Goal: Check status: Check status

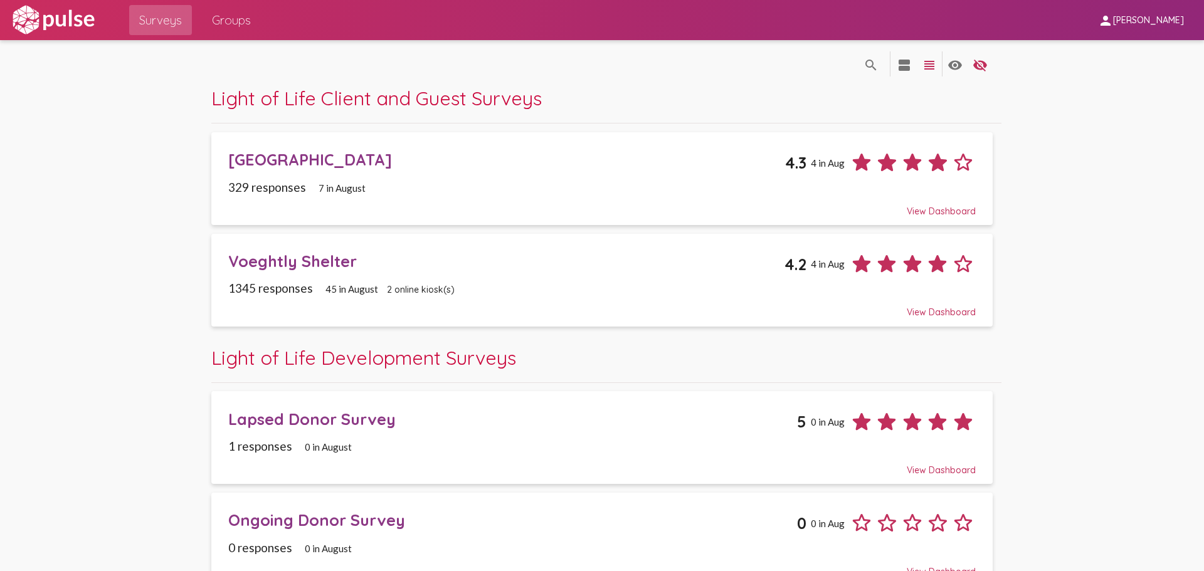
click at [351, 263] on div "Voeghtly Shelter" at bounding box center [506, 260] width 556 height 19
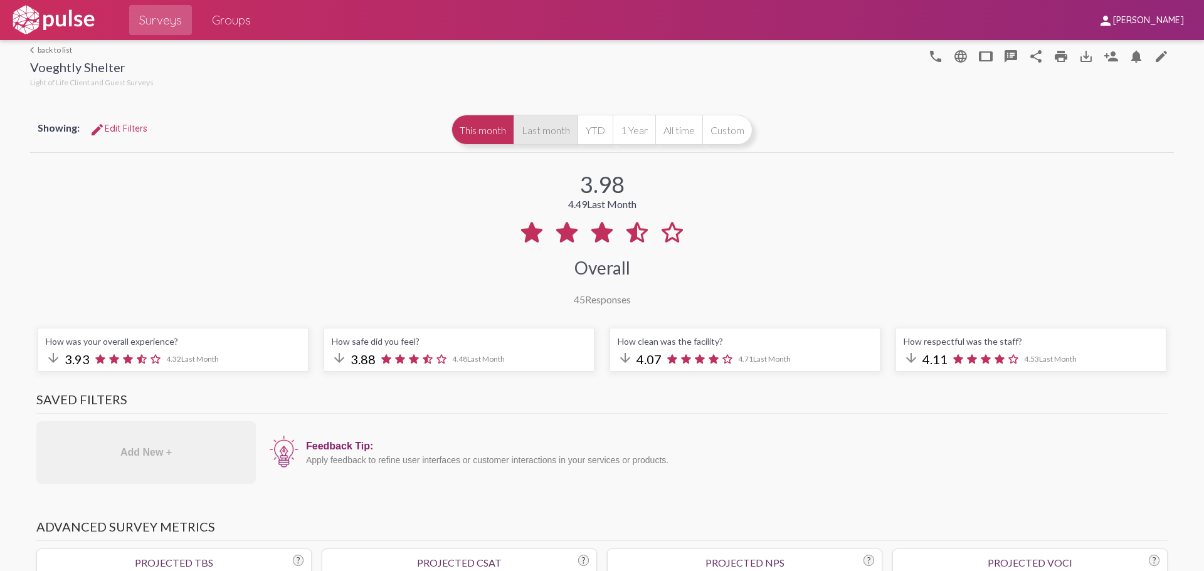
click at [529, 125] on button "Last month" at bounding box center [546, 130] width 64 height 30
click at [470, 133] on button "This month" at bounding box center [483, 130] width 62 height 30
click at [151, 14] on span "Surveys" at bounding box center [160, 20] width 43 height 23
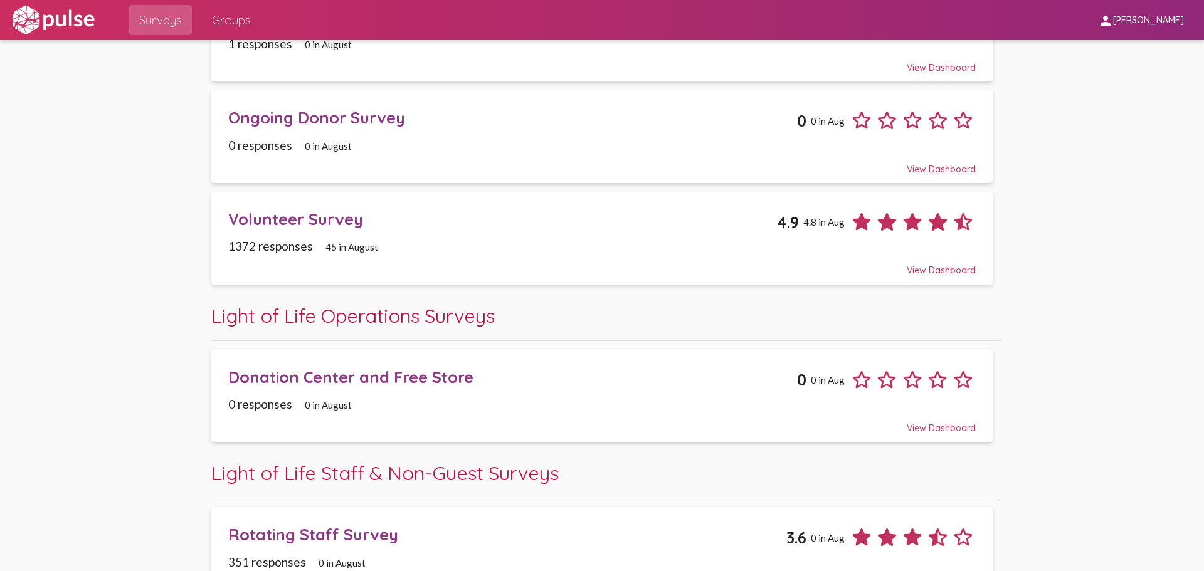
scroll to position [330, 0]
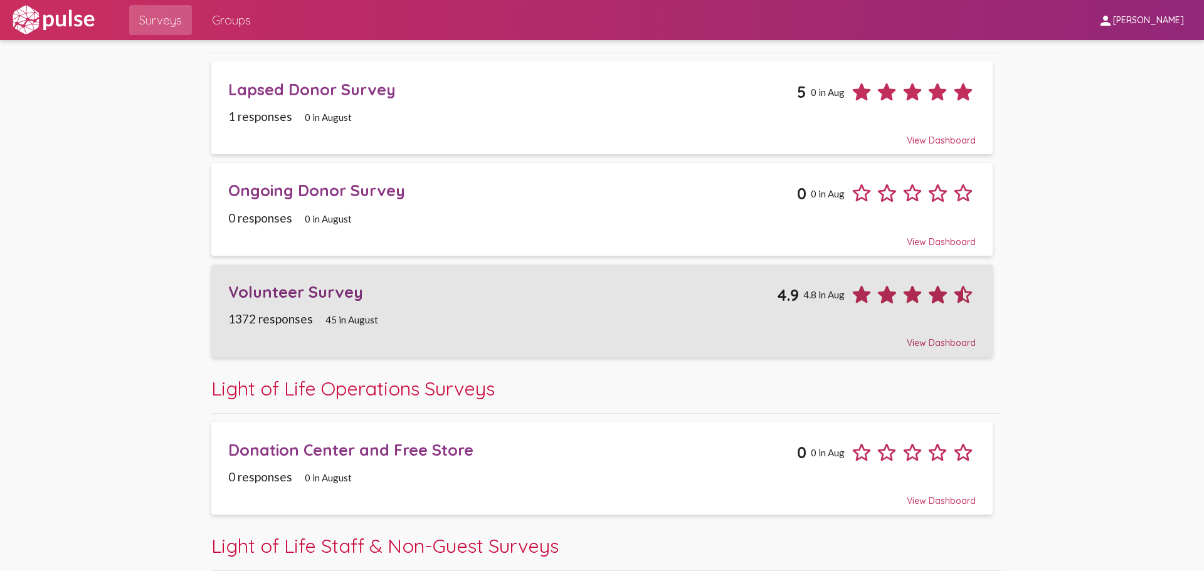
click at [375, 286] on div "Volunteer Survey" at bounding box center [502, 291] width 549 height 19
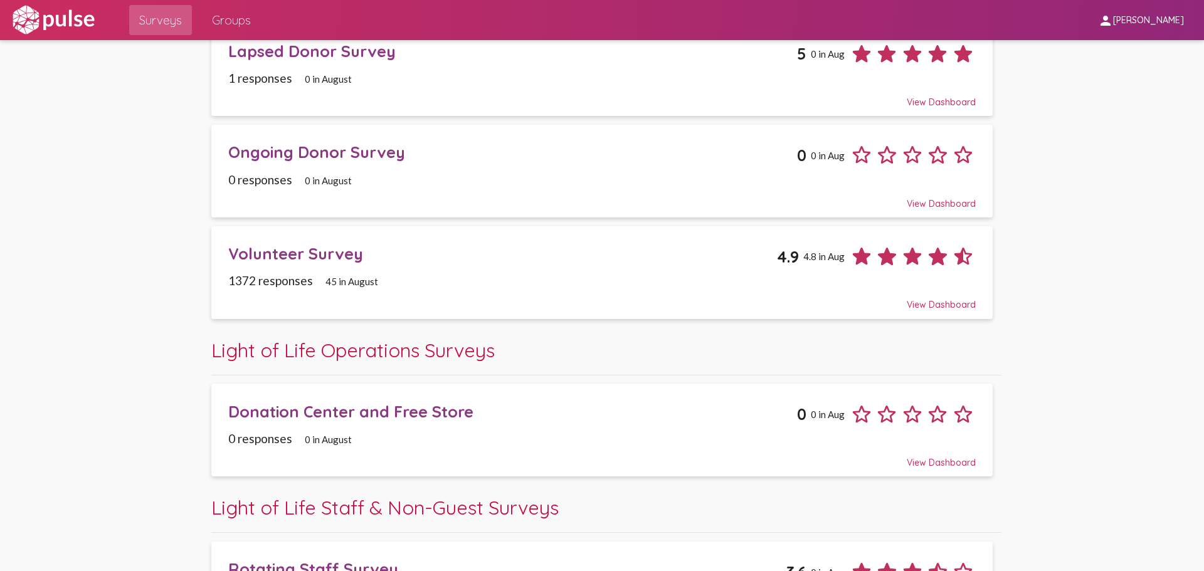
scroll to position [376, 0]
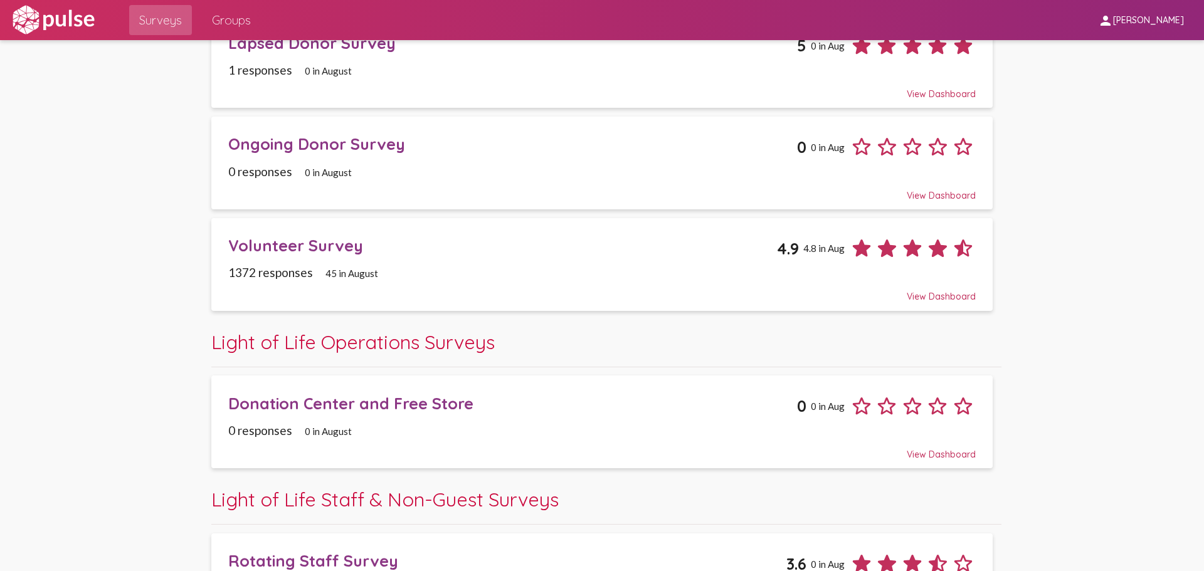
click at [422, 286] on div "View Dashboard" at bounding box center [601, 291] width 747 height 23
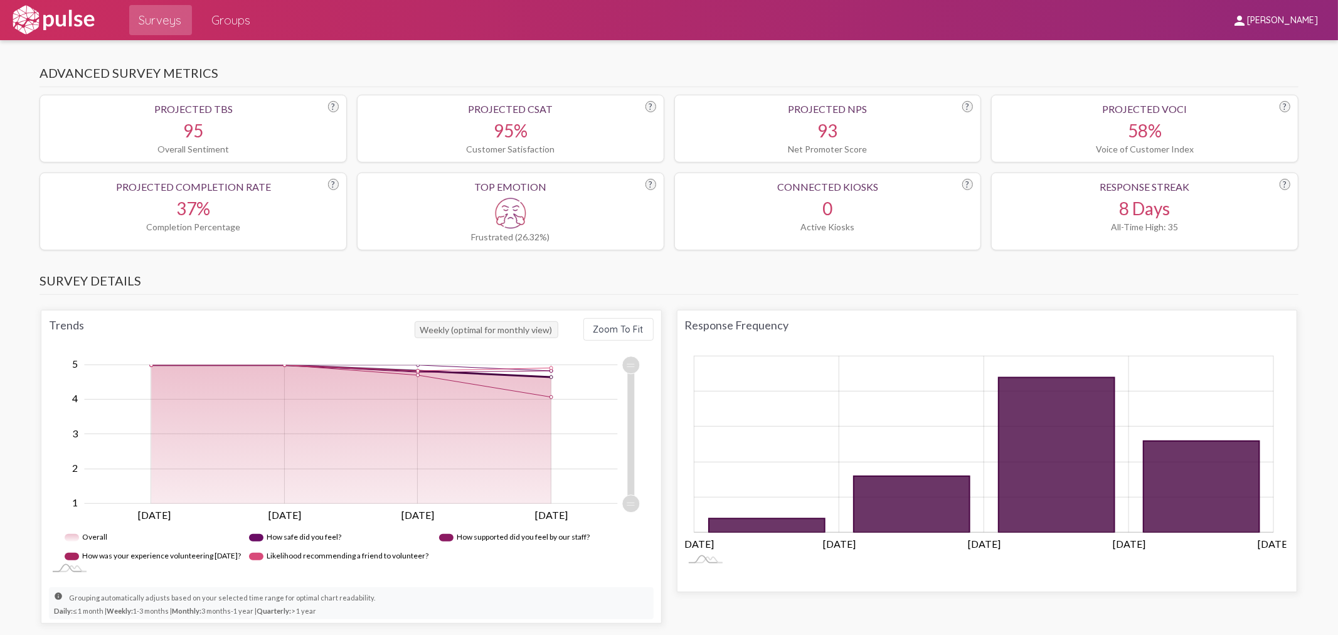
scroll to position [336, 0]
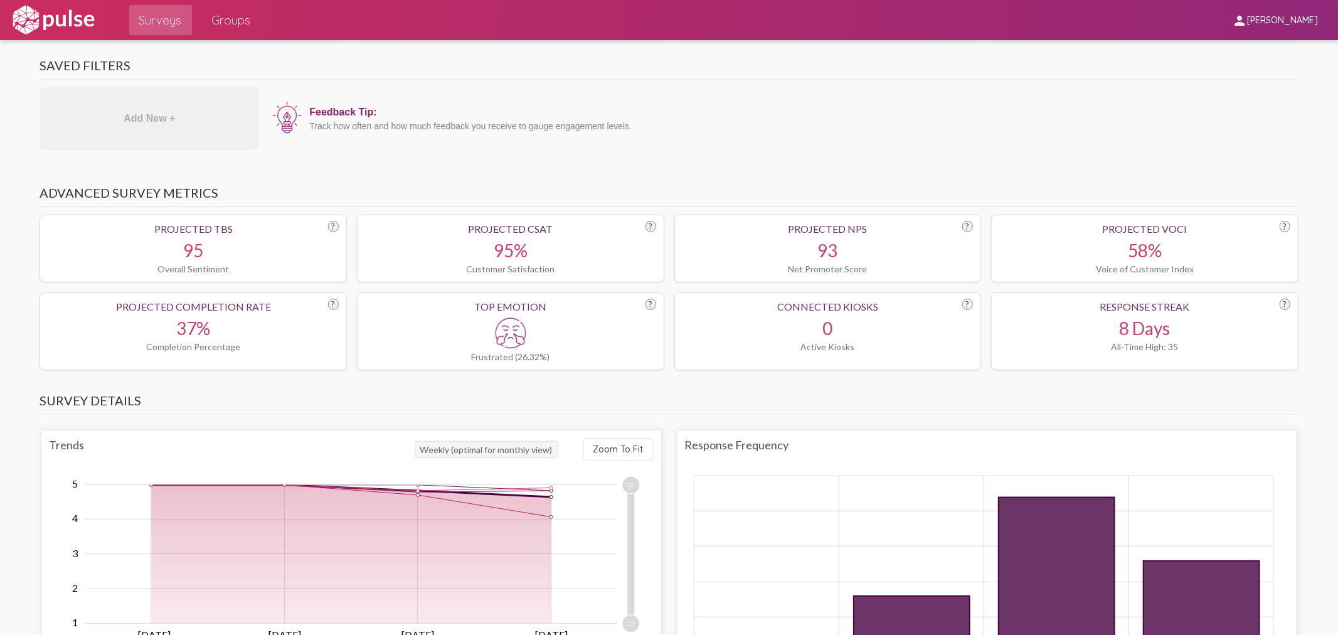
drag, startPoint x: 1334, startPoint y: 171, endPoint x: 1307, endPoint y: 146, distance: 36.4
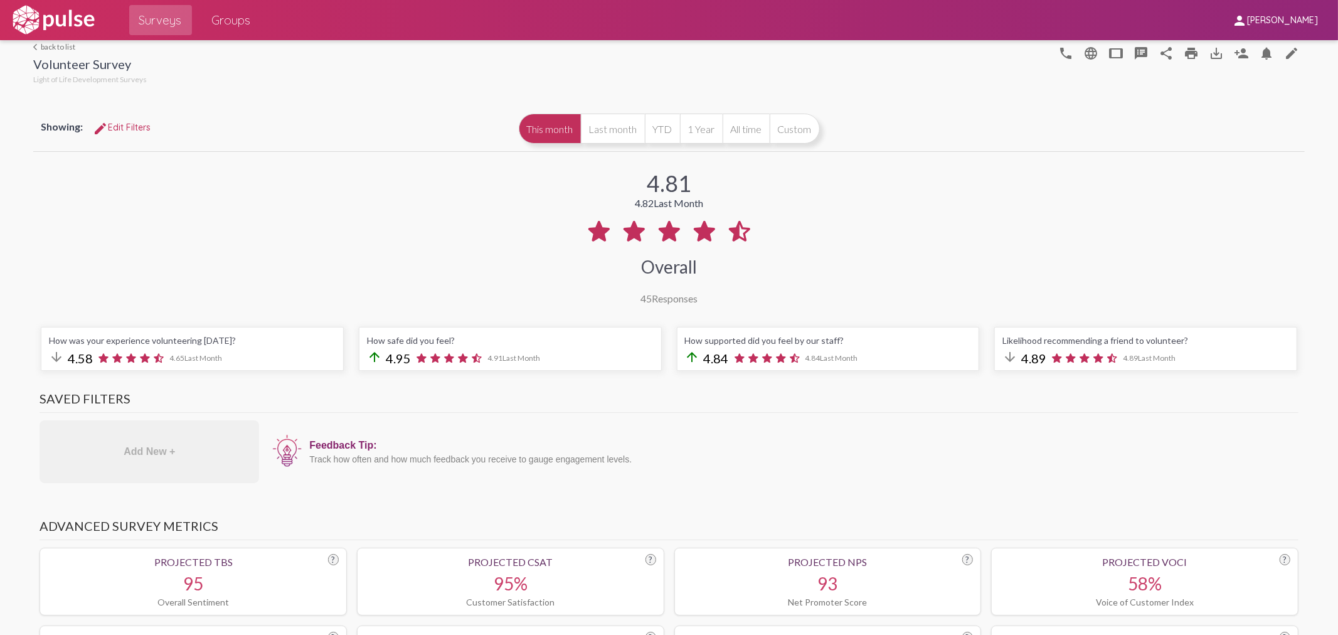
scroll to position [0, 0]
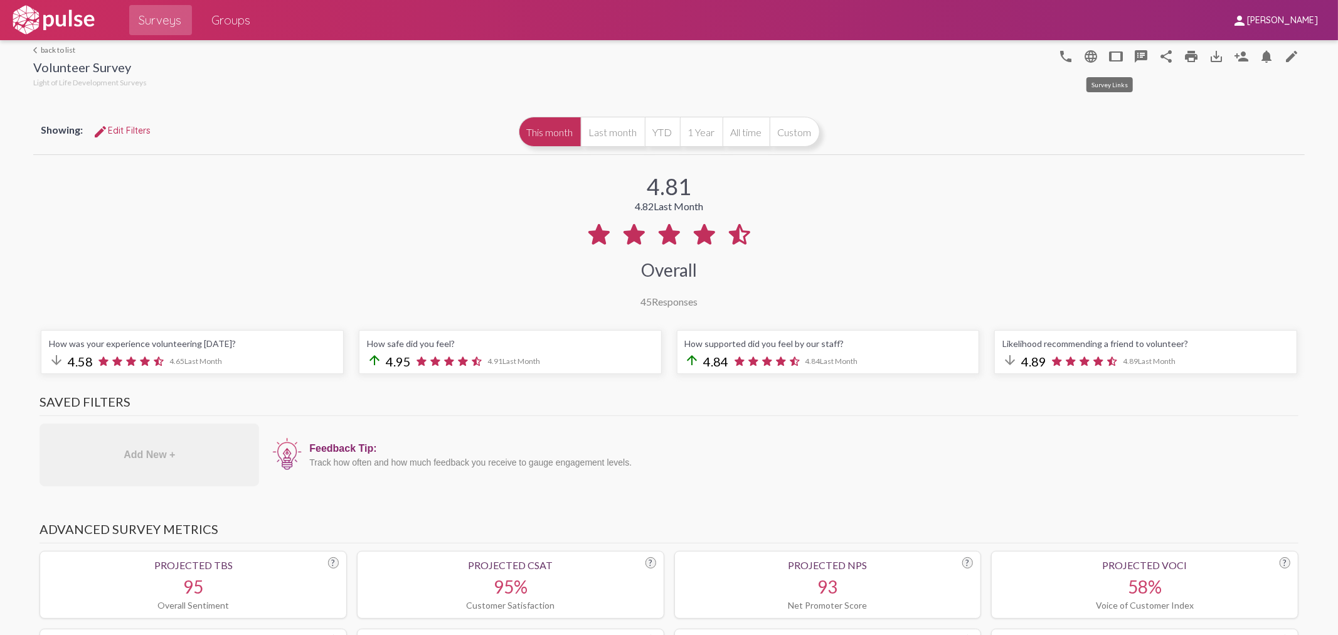
click at [1111, 58] on mat-icon "tablet" at bounding box center [1116, 56] width 15 height 15
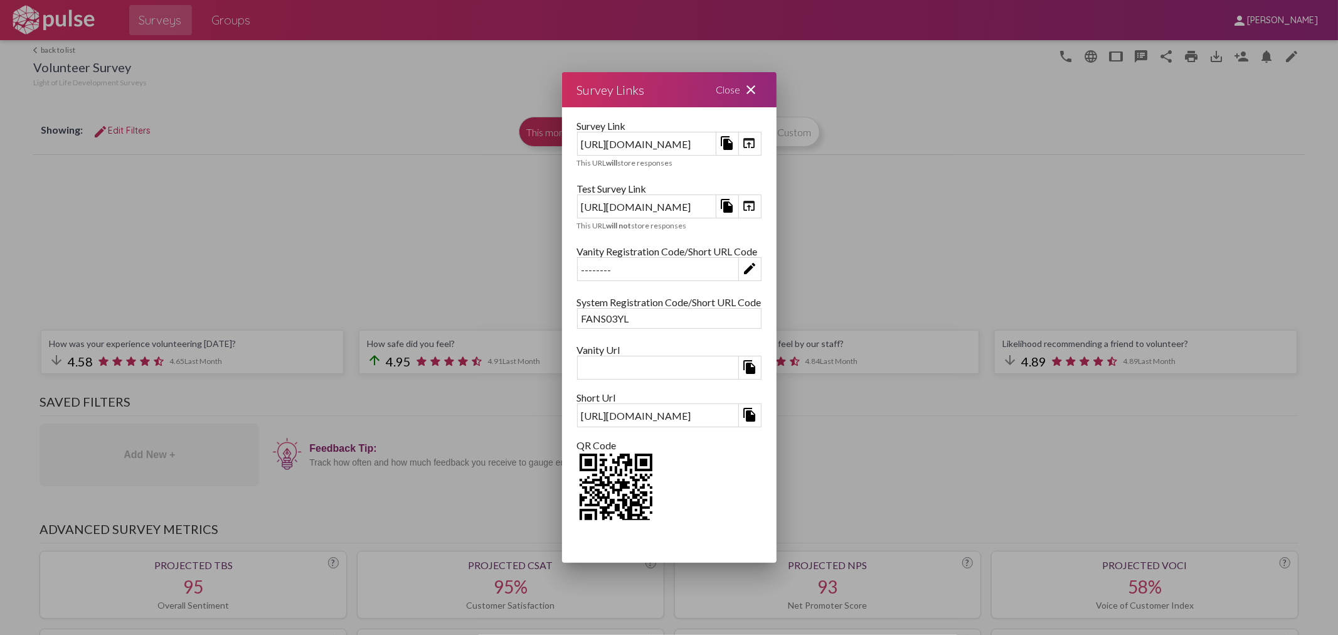
click at [757, 199] on mat-icon "open_in_browser" at bounding box center [749, 205] width 15 height 15
click at [759, 89] on mat-icon "close" at bounding box center [751, 89] width 15 height 15
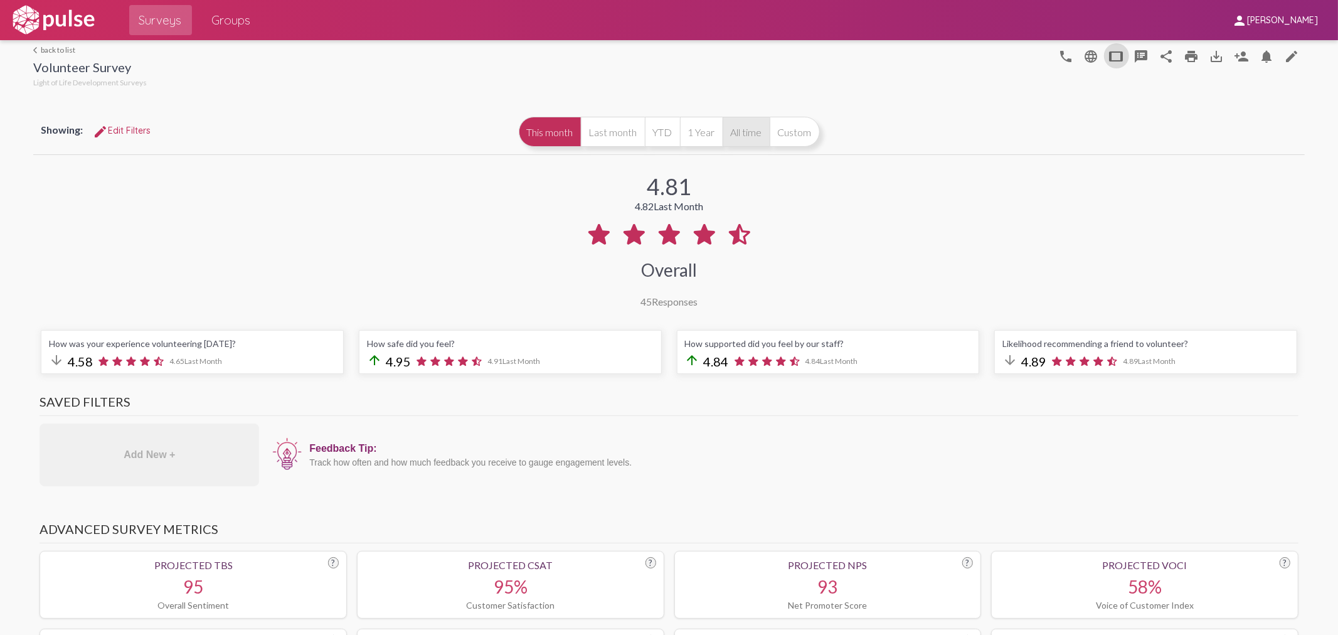
click at [748, 133] on button "All time" at bounding box center [745, 132] width 47 height 30
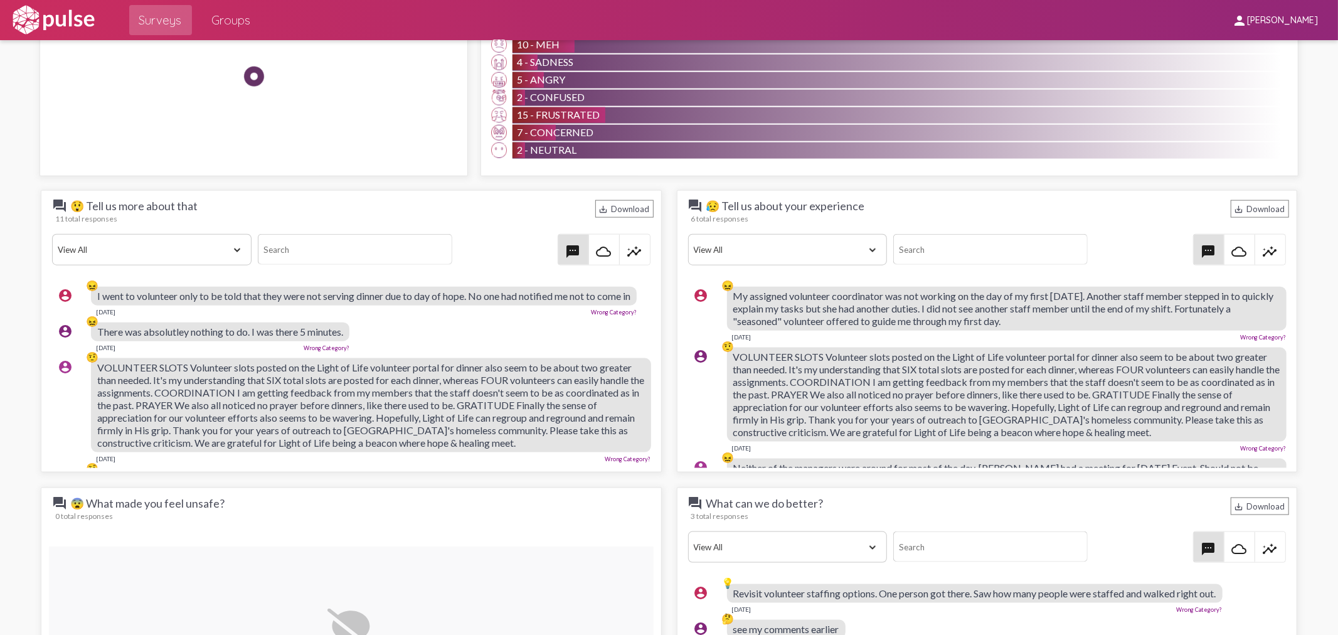
scroll to position [1184, 0]
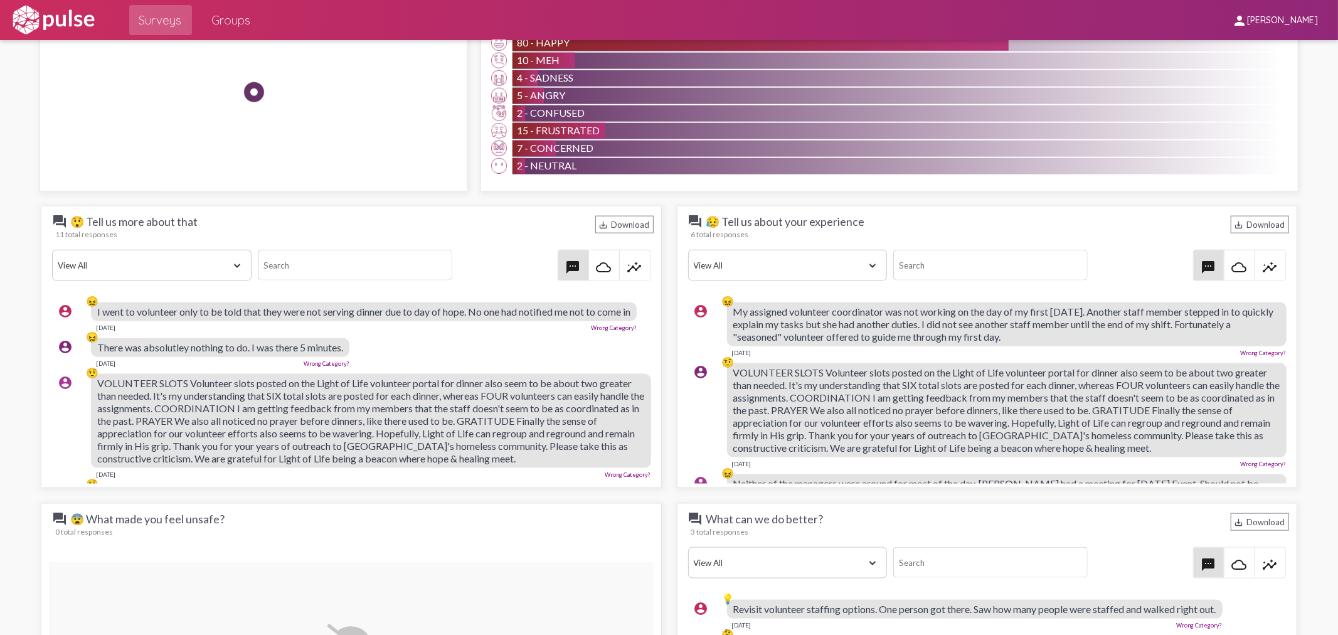
click at [631, 264] on mat-icon "insights" at bounding box center [634, 267] width 15 height 15
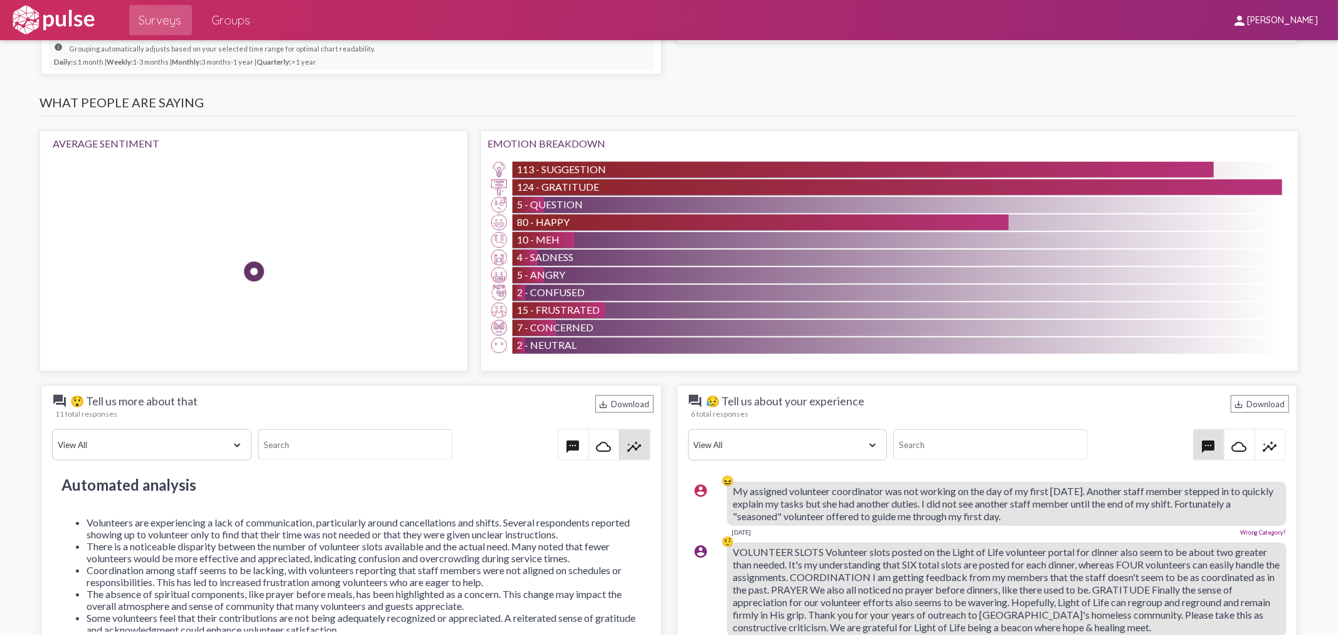
scroll to position [1048, 0]
